Goal: Information Seeking & Learning: Check status

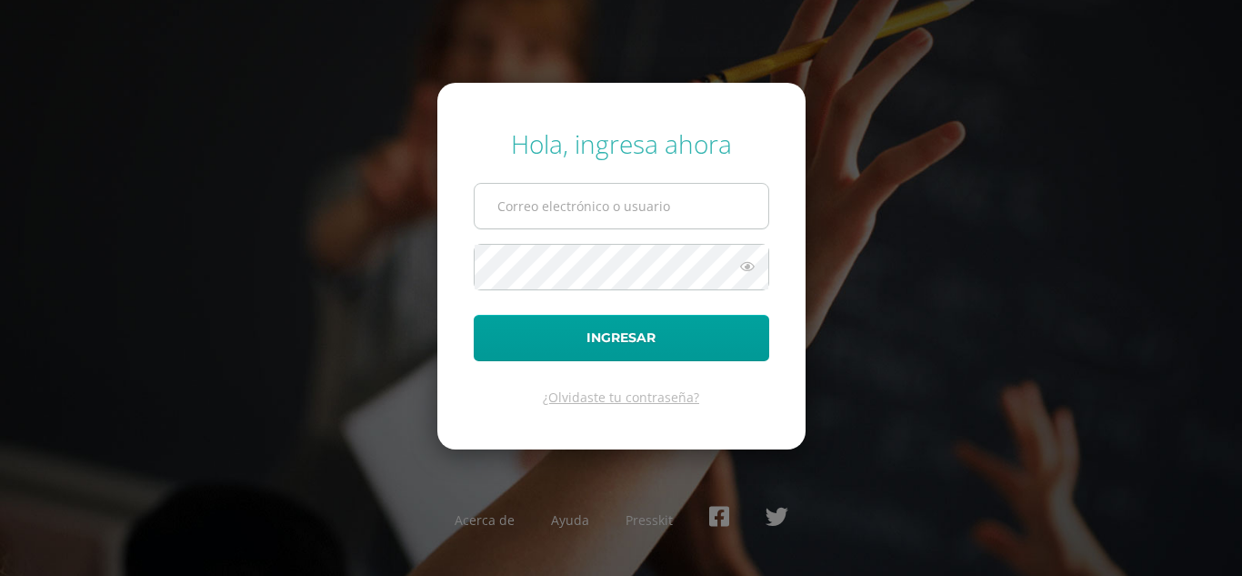
type input "2020802@colegiobelga.edu.gt"
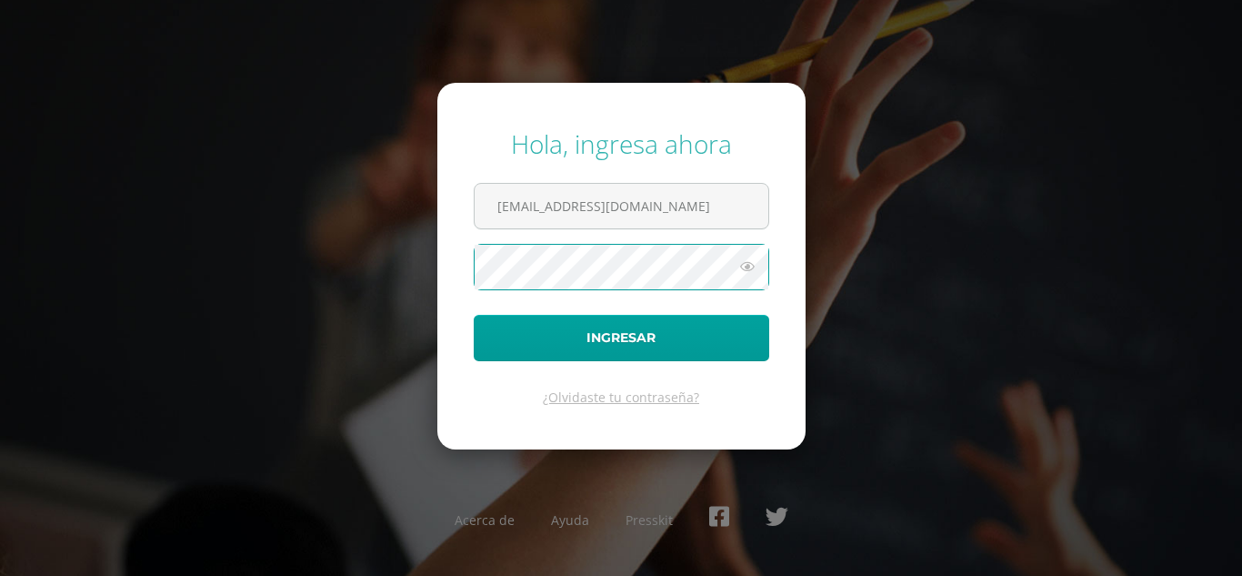
click at [474, 315] on button "Ingresar" at bounding box center [622, 338] width 296 height 46
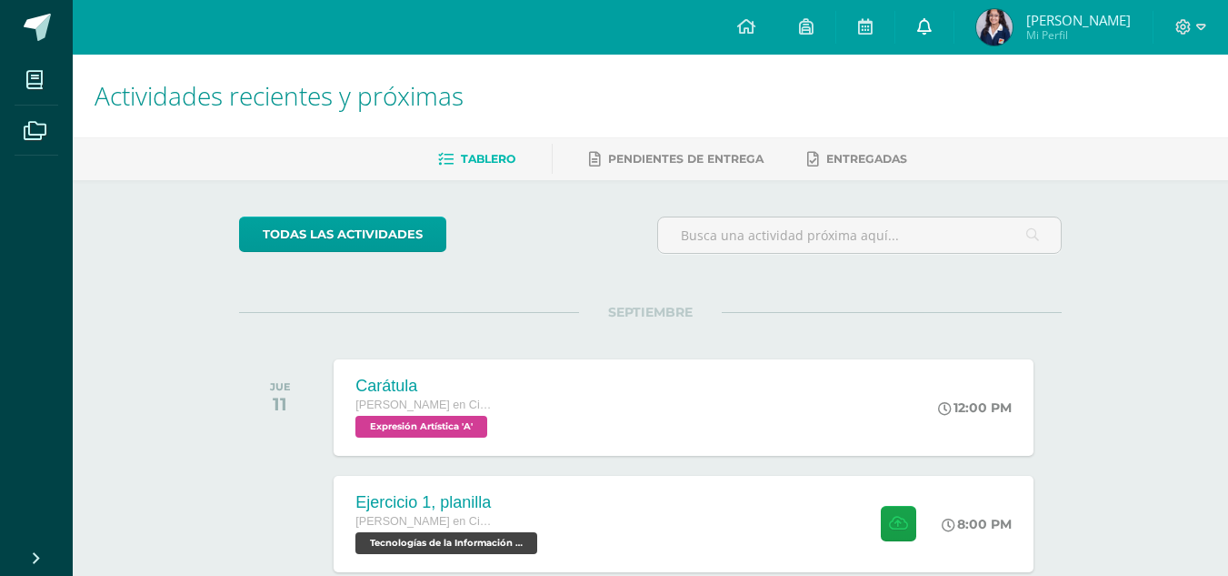
click at [954, 14] on link at bounding box center [925, 27] width 58 height 55
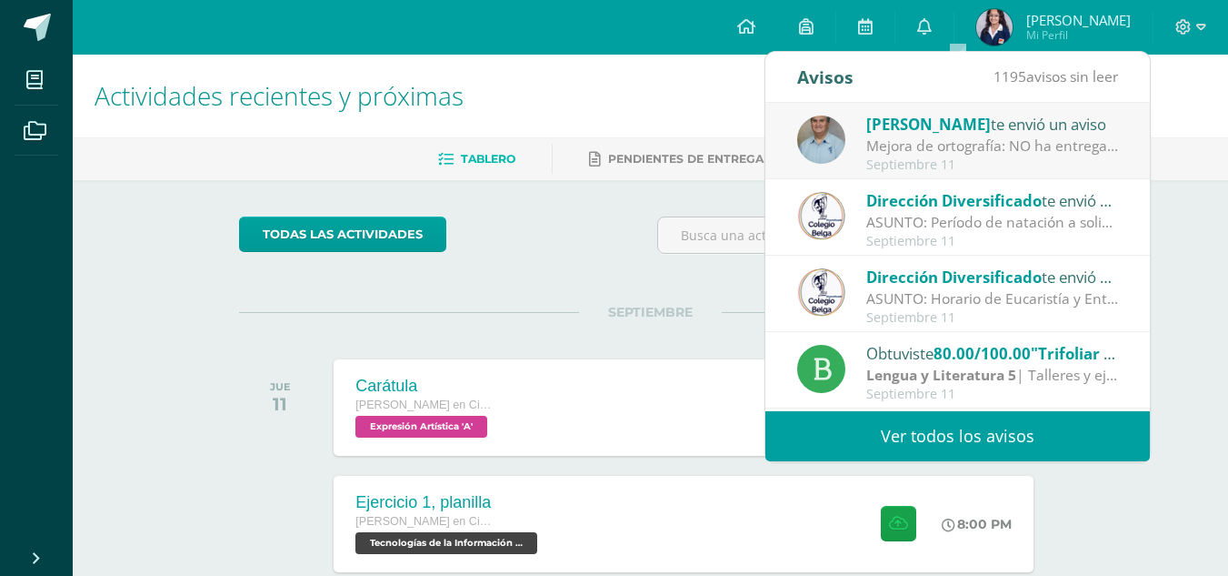
click at [1067, 216] on div "ASUNTO: Período de natación a solicitud de graduandas: ASUNTO: Período de natac…" at bounding box center [993, 222] width 253 height 21
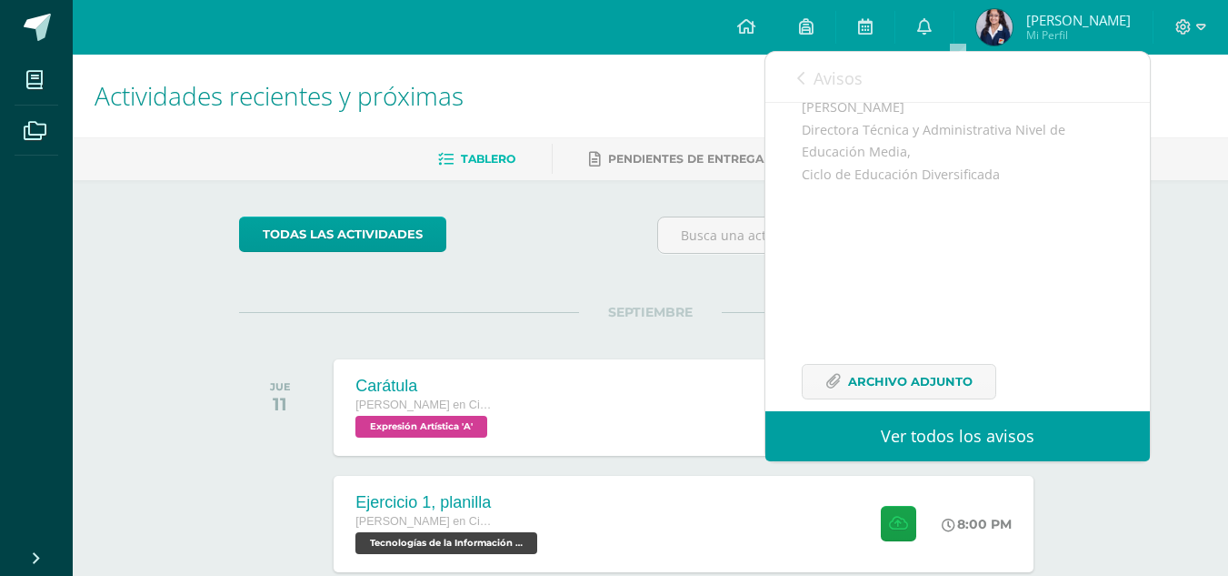
scroll to position [726, 0]
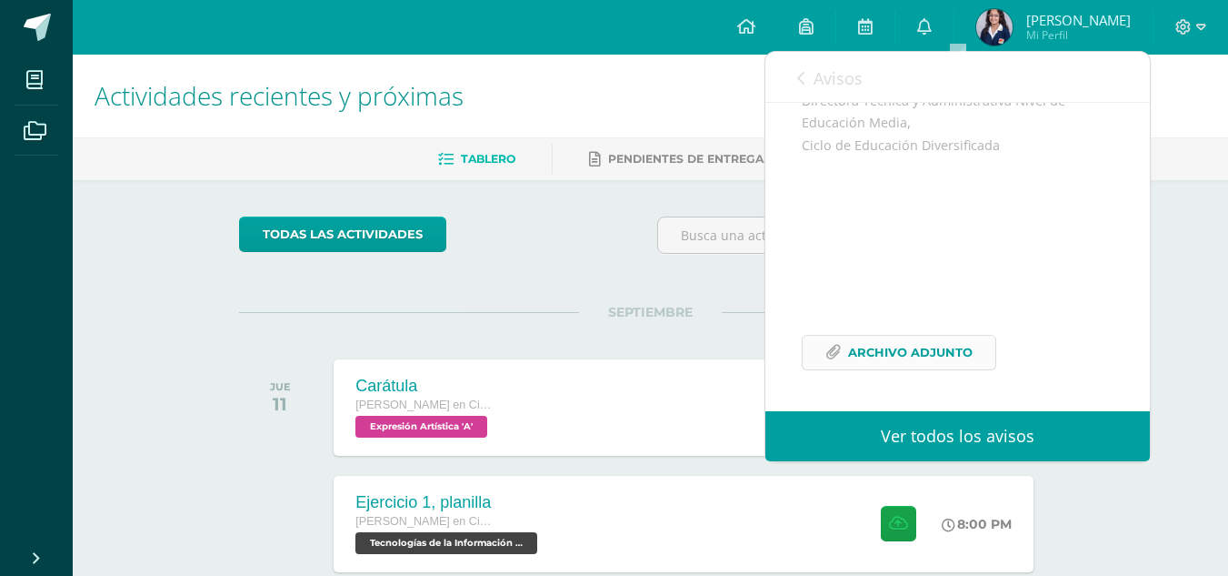
click at [975, 356] on link "Archivo Adjunto" at bounding box center [899, 352] width 195 height 35
